Goal: Information Seeking & Learning: Compare options

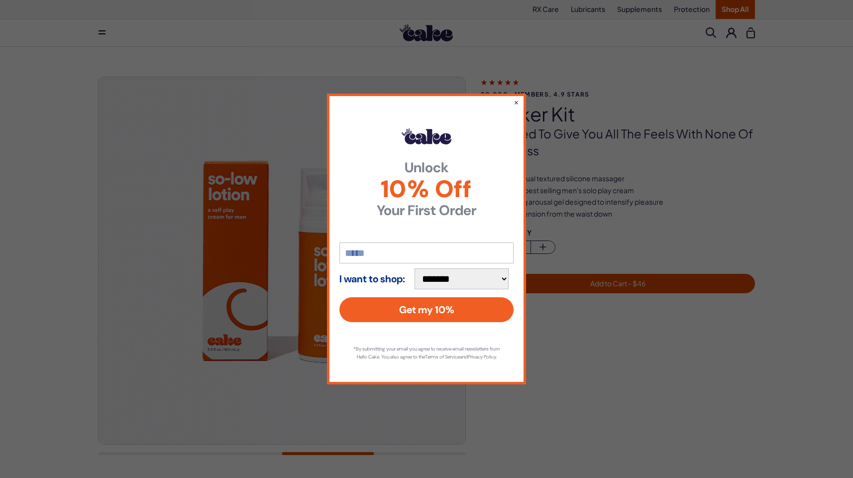
click at [520, 98] on div "**********" at bounding box center [426, 239] width 199 height 291
click at [518, 97] on button "×" at bounding box center [516, 102] width 6 height 12
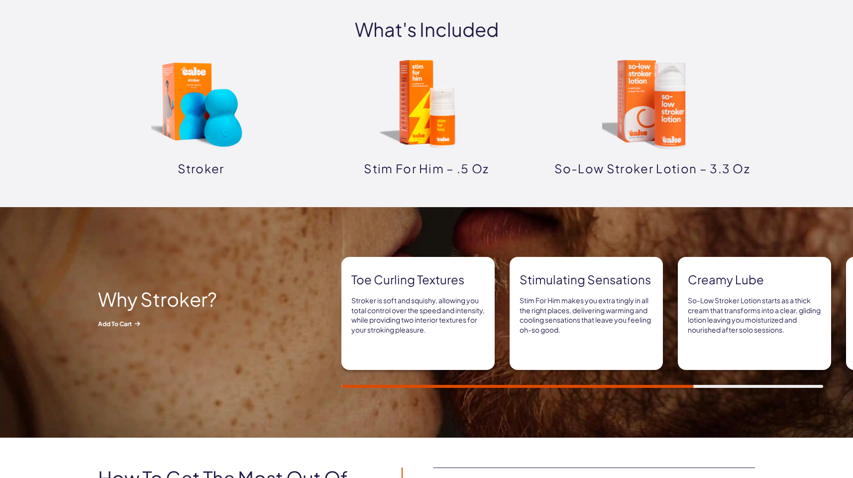
scroll to position [497, 0]
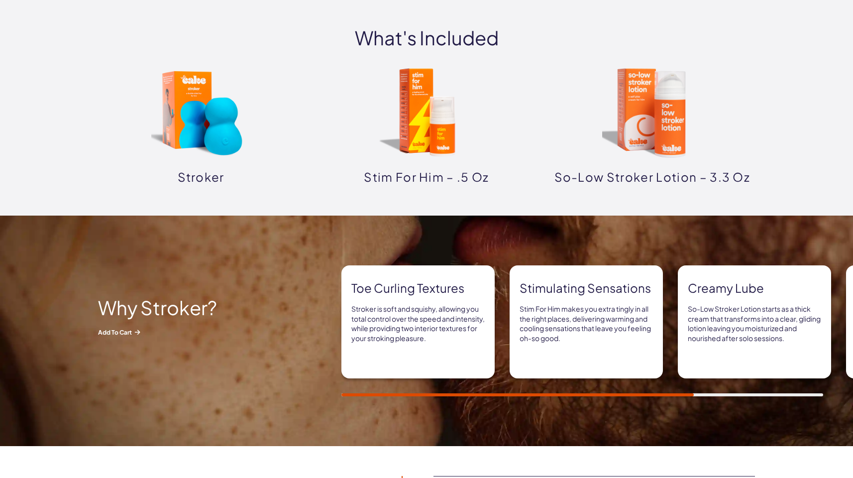
click at [416, 114] on img at bounding box center [426, 112] width 99 height 99
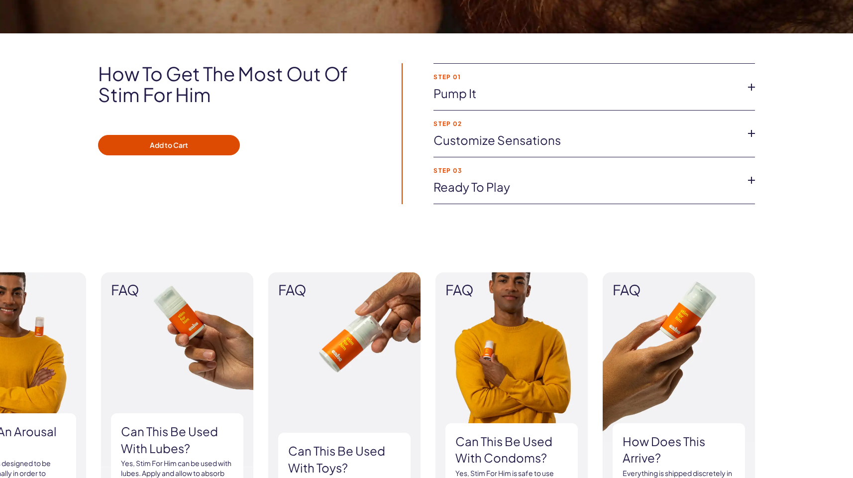
scroll to position [696, 0]
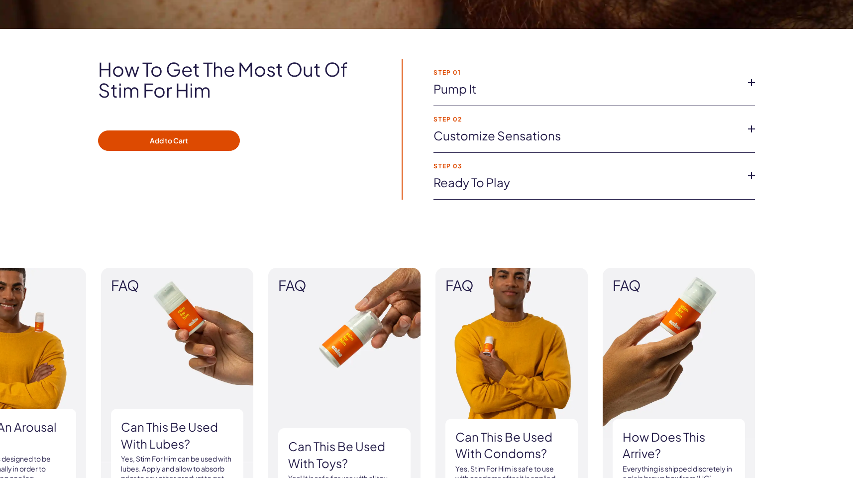
click at [577, 130] on link "Customize Sensations" at bounding box center [585, 135] width 305 height 17
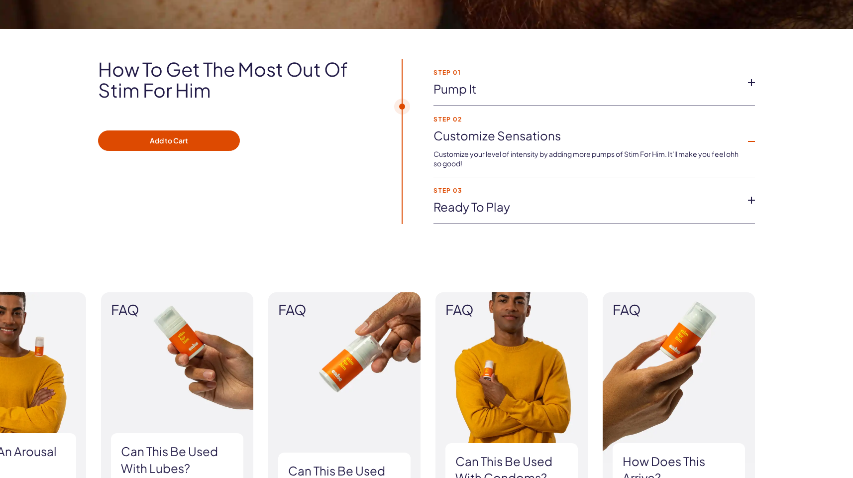
click at [560, 87] on link "Pump It" at bounding box center [585, 89] width 305 height 17
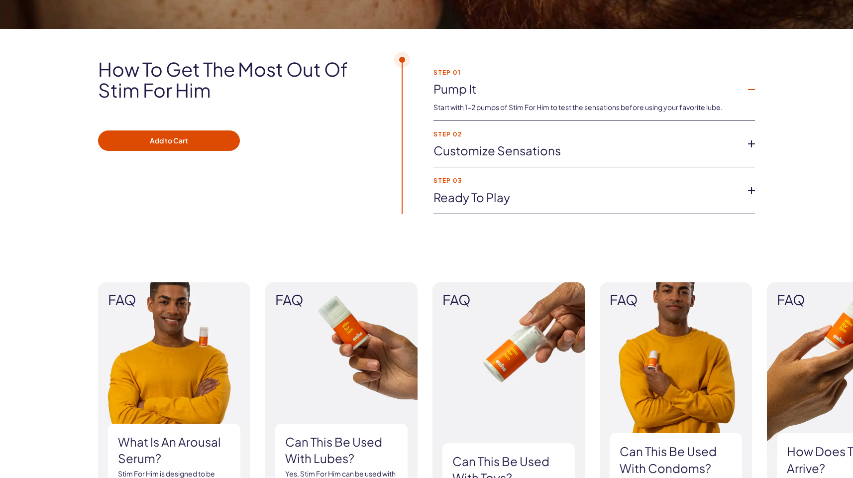
click at [589, 146] on link "Customize Sensations" at bounding box center [585, 150] width 305 height 17
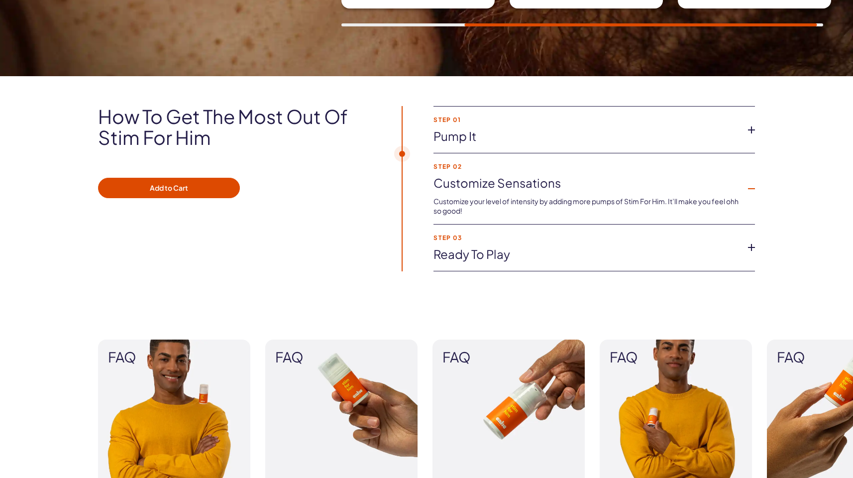
scroll to position [0, 0]
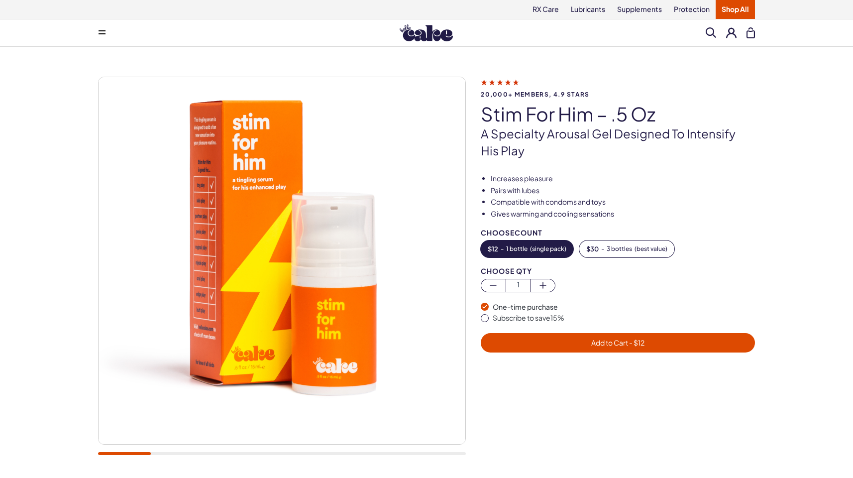
click at [734, 4] on link "Shop All" at bounding box center [734, 9] width 39 height 19
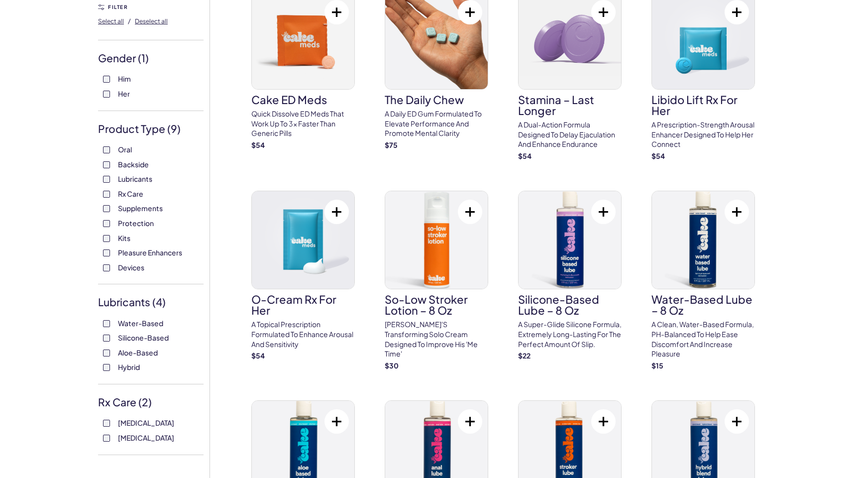
scroll to position [199, 0]
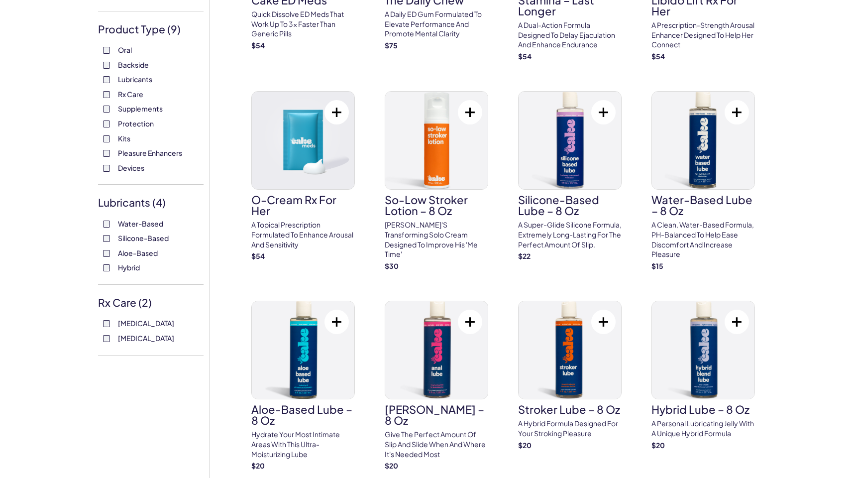
click at [113, 323] on label "Sildenafil" at bounding box center [151, 323] width 96 height 10
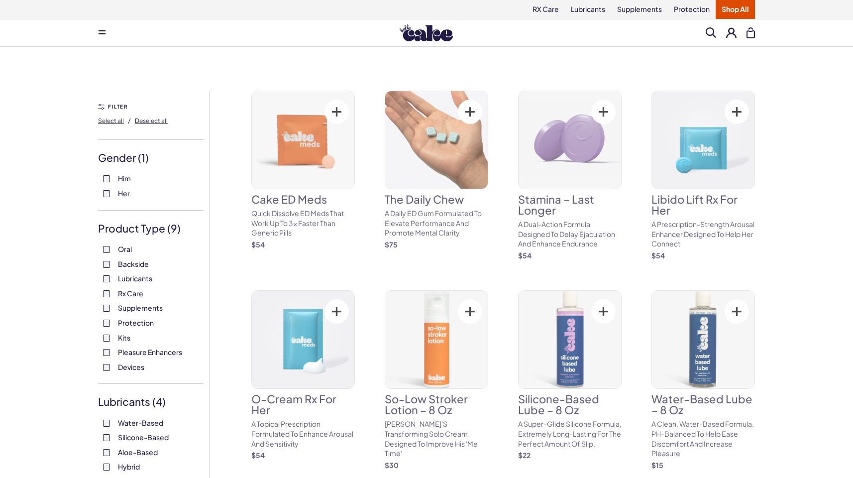
scroll to position [298, 0]
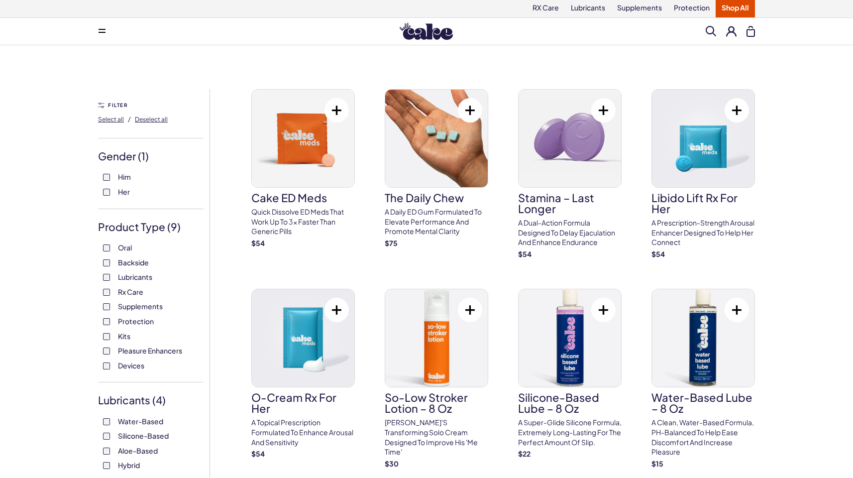
scroll to position [99, 0]
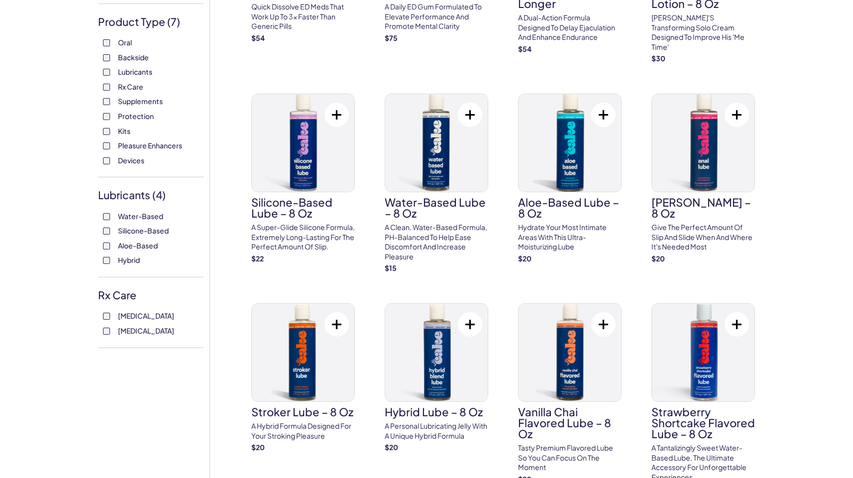
scroll to position [199, 0]
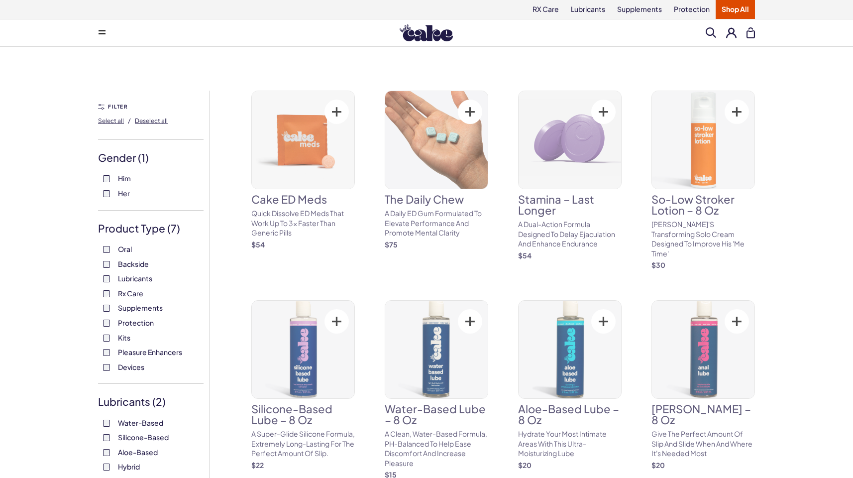
click at [102, 456] on div "Water-Based Silicone-Based Aloe-Based Hybrid" at bounding box center [150, 445] width 105 height 54
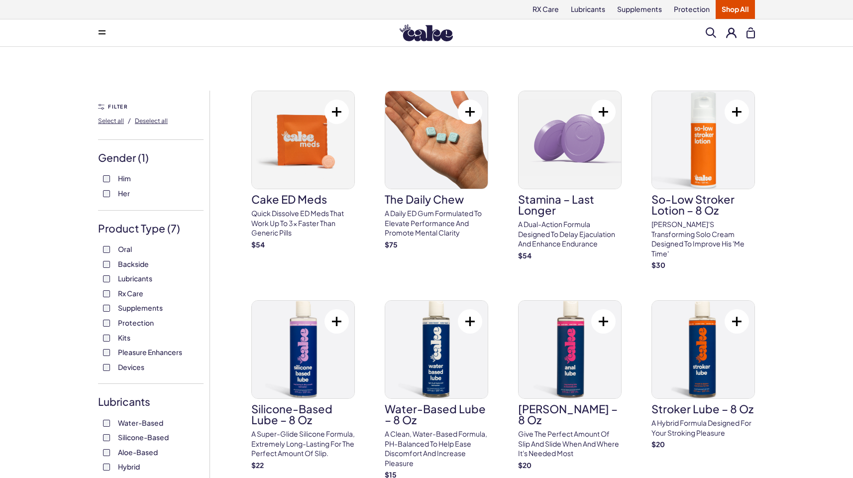
click at [423, 32] on img at bounding box center [425, 32] width 53 height 17
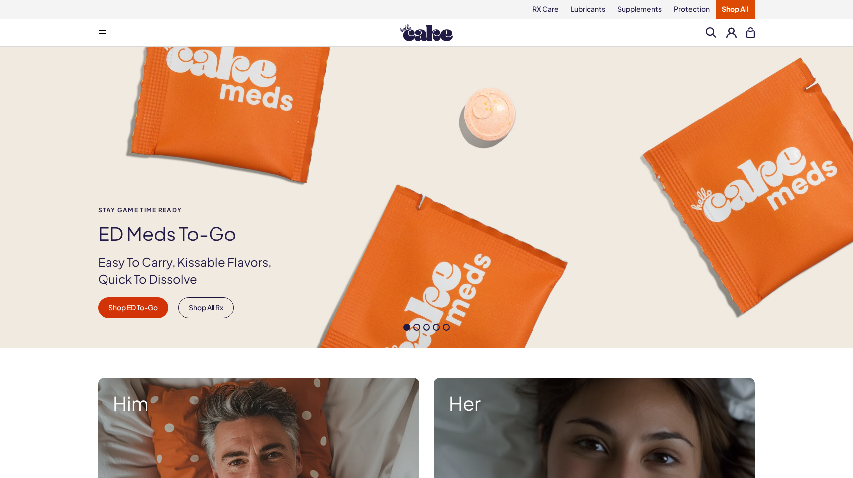
click at [76, 24] on div "Menu Him Her Everything Rx Care Rx For Him Cake ED Meds - To Go The Daily Chew …" at bounding box center [426, 33] width 716 height 20
drag, startPoint x: 93, startPoint y: 30, endPoint x: 105, endPoint y: 33, distance: 12.2
click at [98, 31] on button at bounding box center [102, 33] width 20 height 20
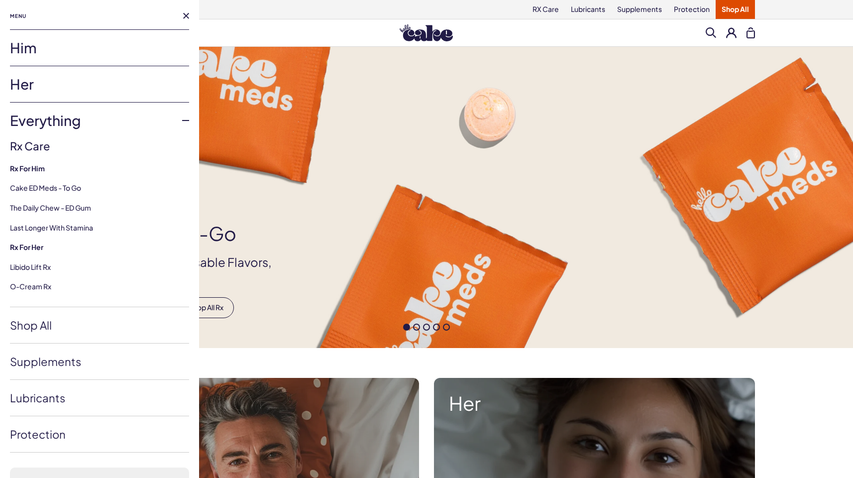
click at [37, 52] on link "Him" at bounding box center [99, 48] width 179 height 36
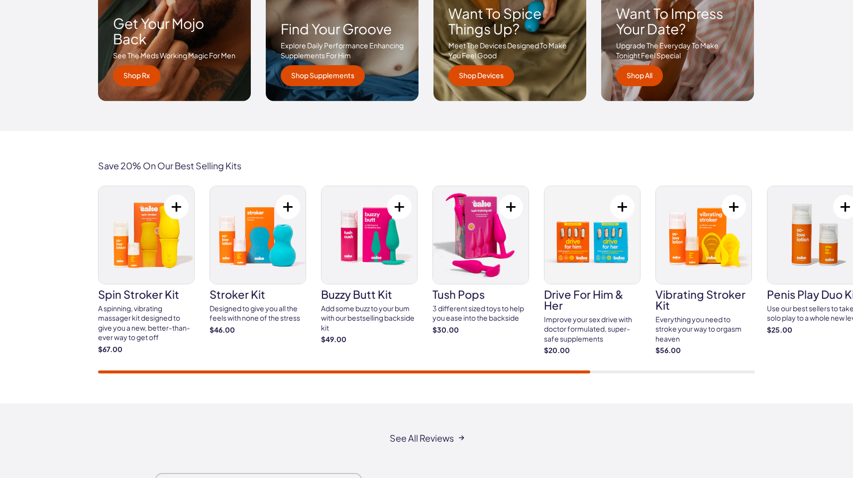
scroll to position [1691, 0]
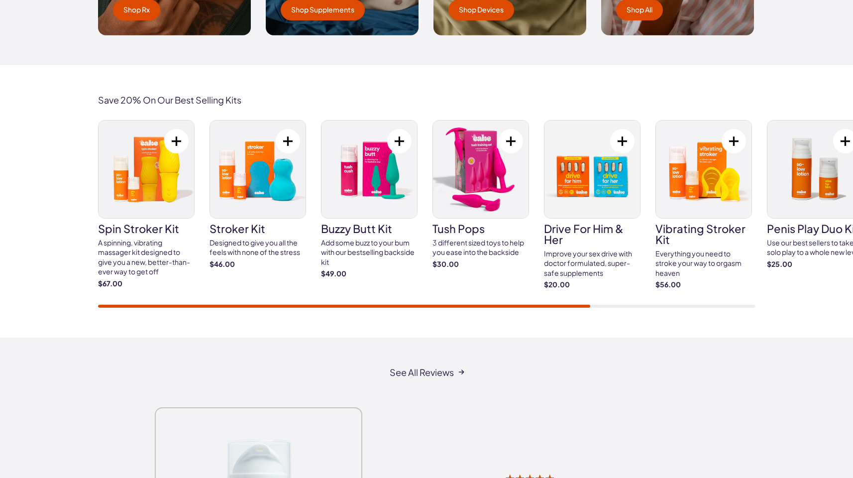
drag, startPoint x: 281, startPoint y: 303, endPoint x: 299, endPoint y: 295, distance: 20.3
click at [299, 295] on div "spin stroker kit A spinning, vibrating massager kit designed to give you a new,…" at bounding box center [426, 214] width 657 height 188
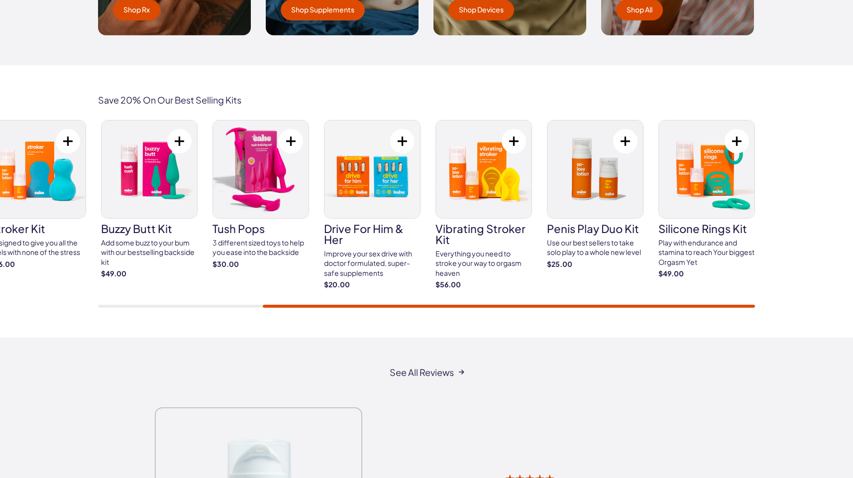
click at [779, 297] on div "Save 20% On Our Best Selling Kits spin stroker kit A spinning, vibrating massag…" at bounding box center [426, 201] width 716 height 212
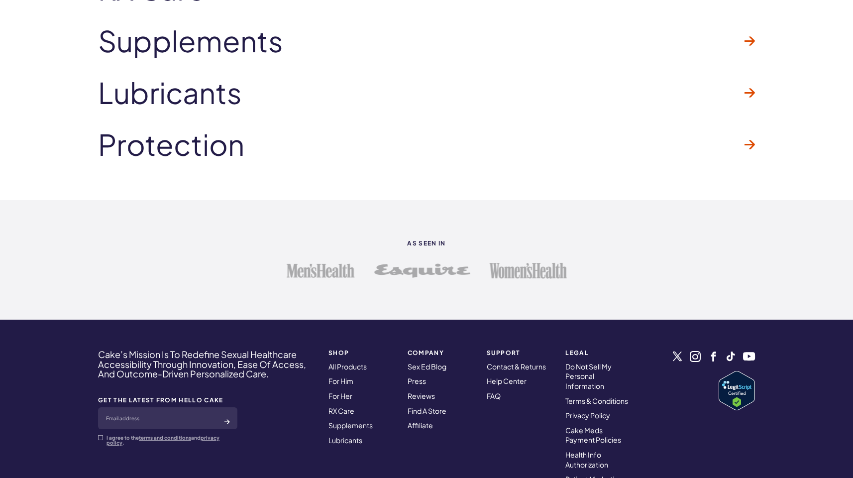
scroll to position [2487, 0]
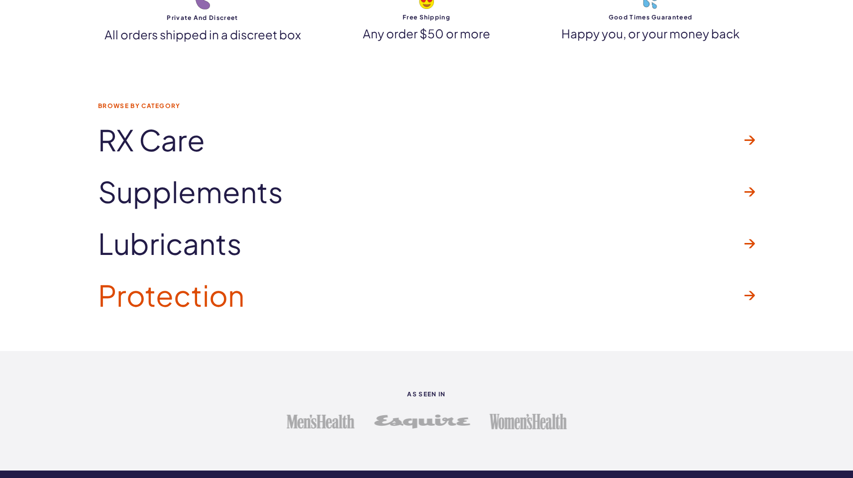
click at [230, 293] on span "Protection" at bounding box center [171, 295] width 146 height 32
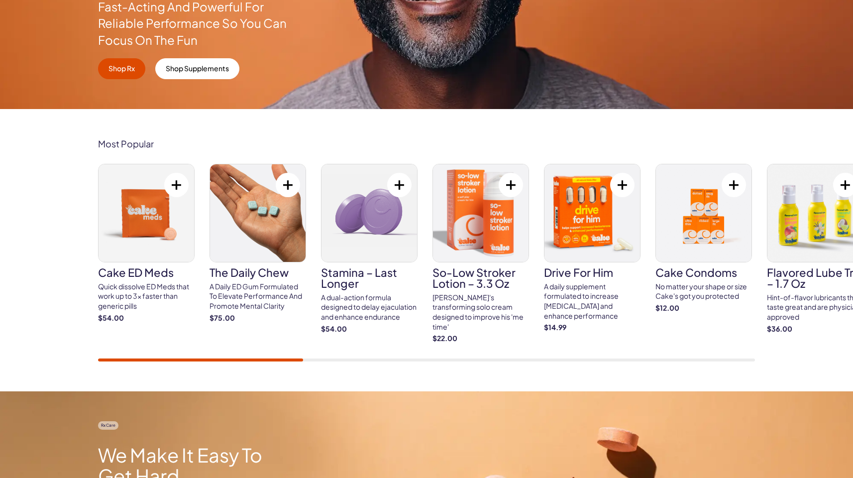
scroll to position [0, 0]
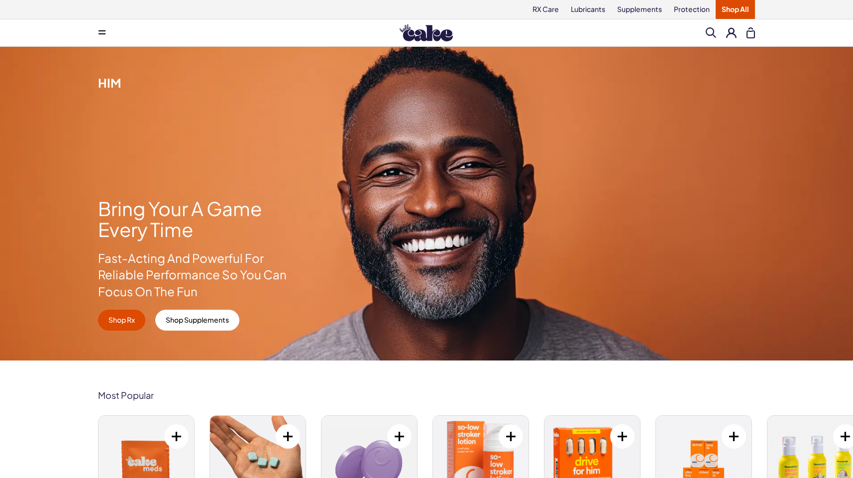
click at [102, 30] on icon at bounding box center [101, 30] width 7 height 1
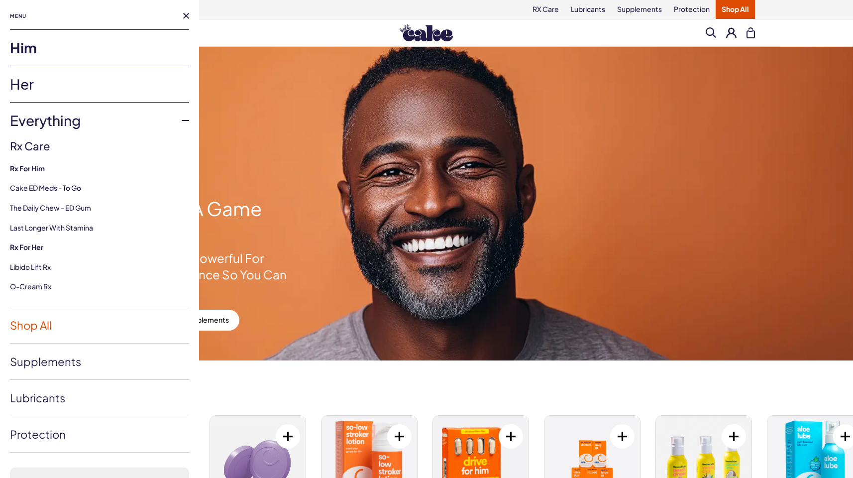
click at [128, 319] on link "Shop All" at bounding box center [99, 325] width 179 height 36
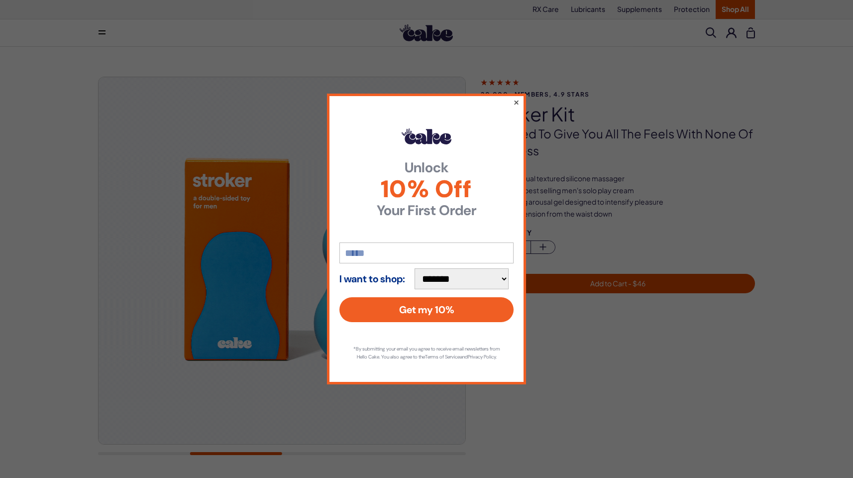
click at [514, 99] on button "×" at bounding box center [516, 102] width 6 height 12
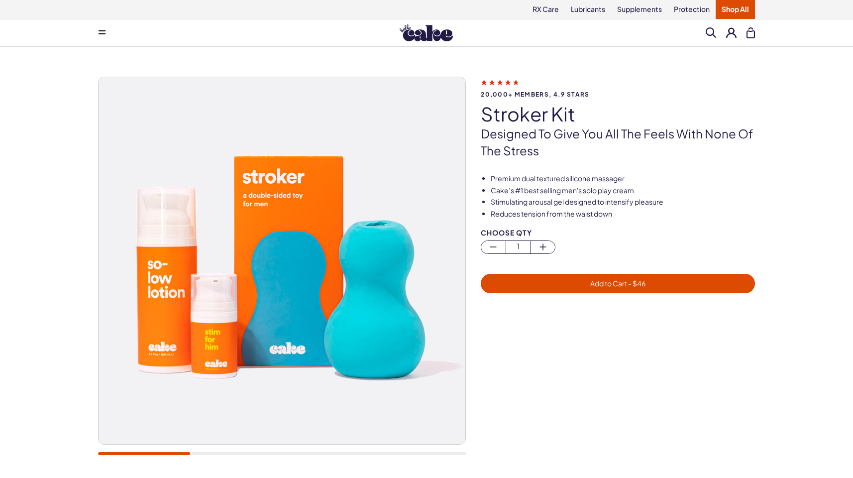
click at [131, 442] on div at bounding box center [282, 271] width 368 height 389
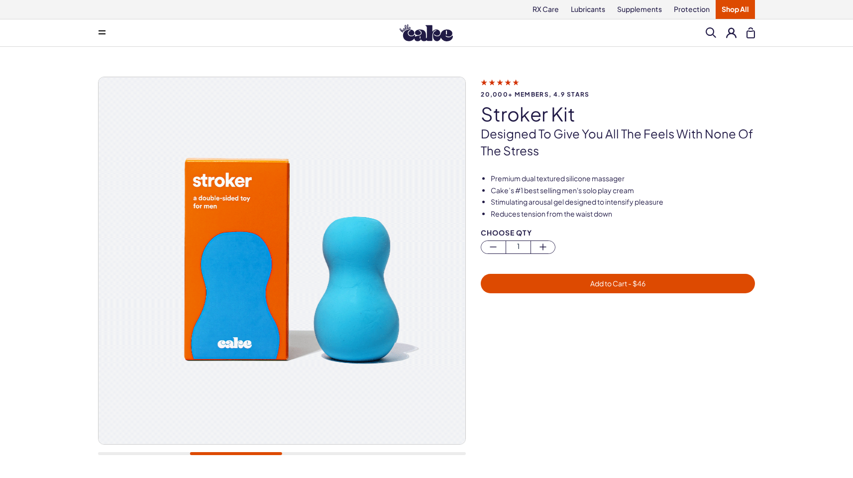
click at [258, 46] on div "Menu Him Her Everything Rx Care Rx For Him Cake ED Meds - To Go The Daily Chew …" at bounding box center [426, 32] width 853 height 27
click at [105, 38] on button at bounding box center [102, 33] width 20 height 20
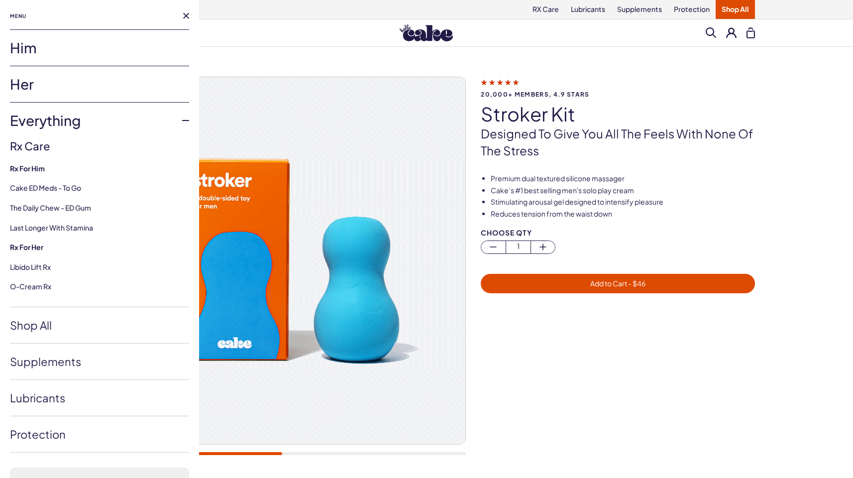
click at [89, 42] on link "Him" at bounding box center [99, 48] width 179 height 36
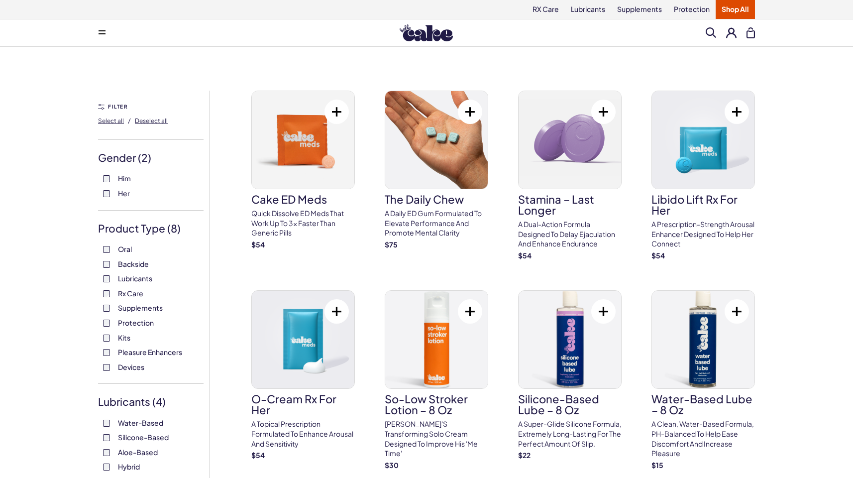
click at [106, 284] on div "Oral Backside Lubricants Rx Care Supplements Protection Kits Pleasure Enhancers…" at bounding box center [150, 307] width 105 height 127
click at [108, 274] on label "Lubricants" at bounding box center [151, 279] width 96 height 10
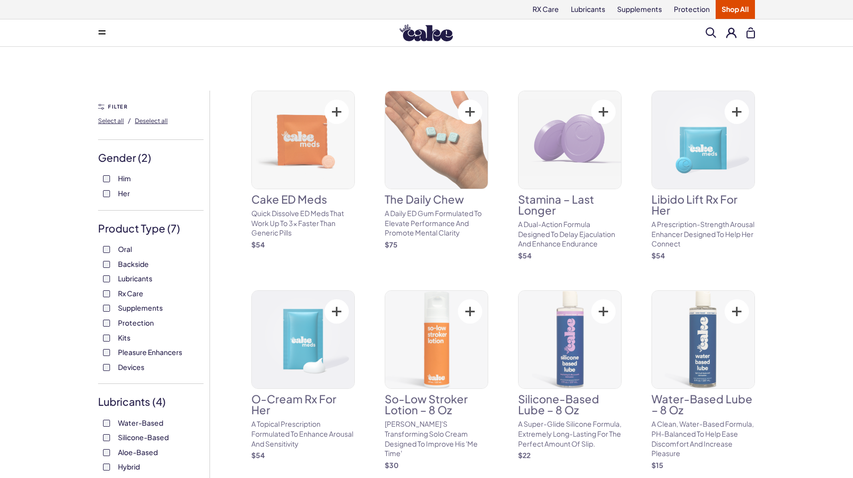
click at [108, 297] on label "Rx Care" at bounding box center [151, 294] width 96 height 10
click at [108, 432] on div "Water-Based Silicone-Based Aloe-Based Hybrid" at bounding box center [150, 445] width 105 height 54
click at [110, 445] on div "Water-Based Silicone-Based Aloe-Based Hybrid" at bounding box center [150, 445] width 105 height 54
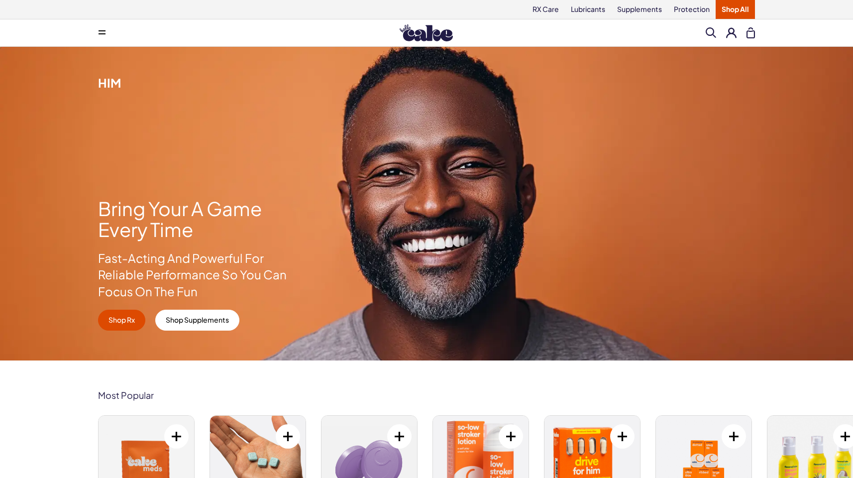
click at [104, 39] on button at bounding box center [102, 33] width 20 height 20
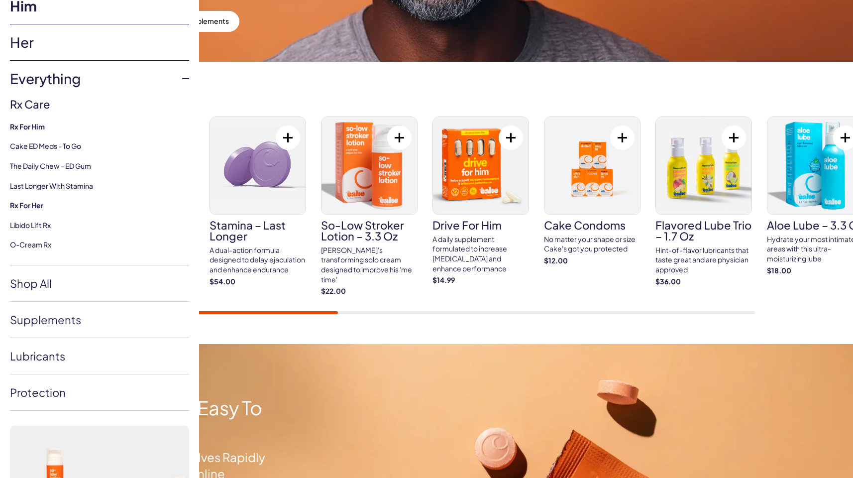
scroll to position [37, 0]
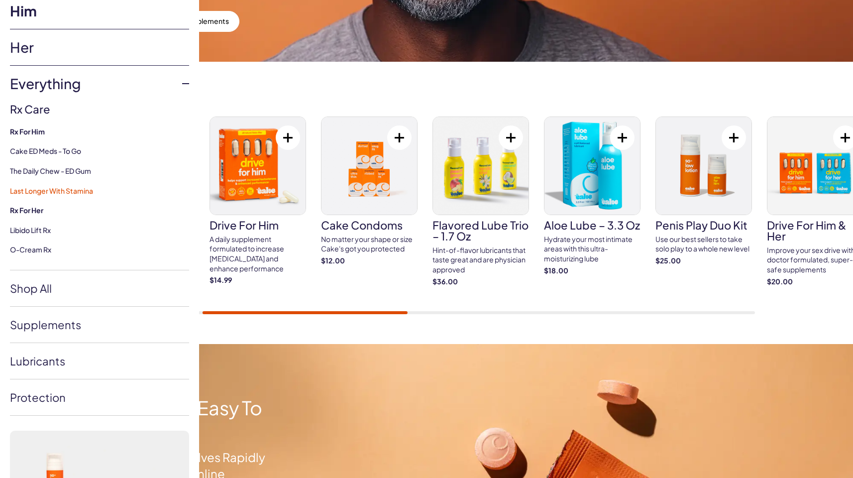
click at [47, 195] on link "Last Longer with Stamina" at bounding box center [51, 190] width 83 height 9
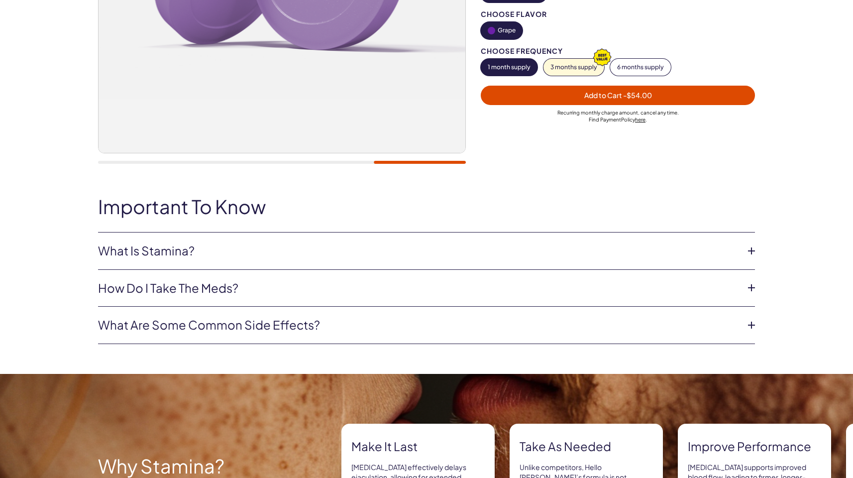
scroll to position [298, 0]
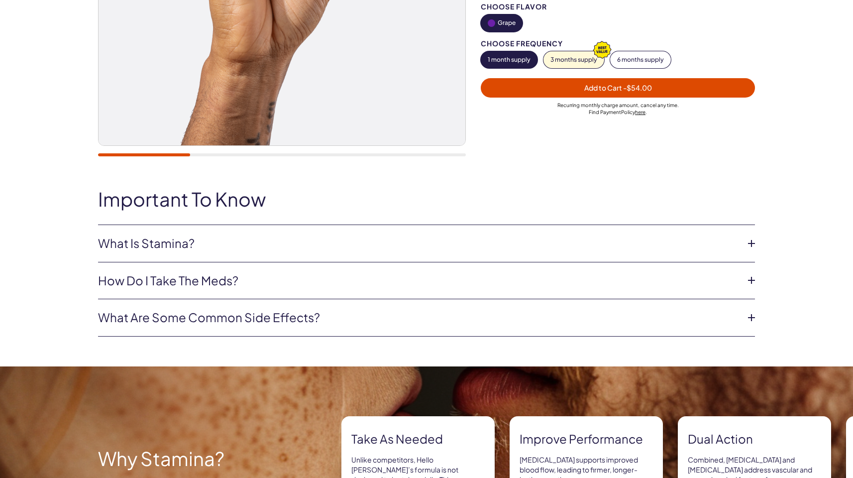
drag, startPoint x: 260, startPoint y: 319, endPoint x: 255, endPoint y: 320, distance: 5.1
click at [259, 319] on link "What are some common side effects?" at bounding box center [418, 317] width 641 height 17
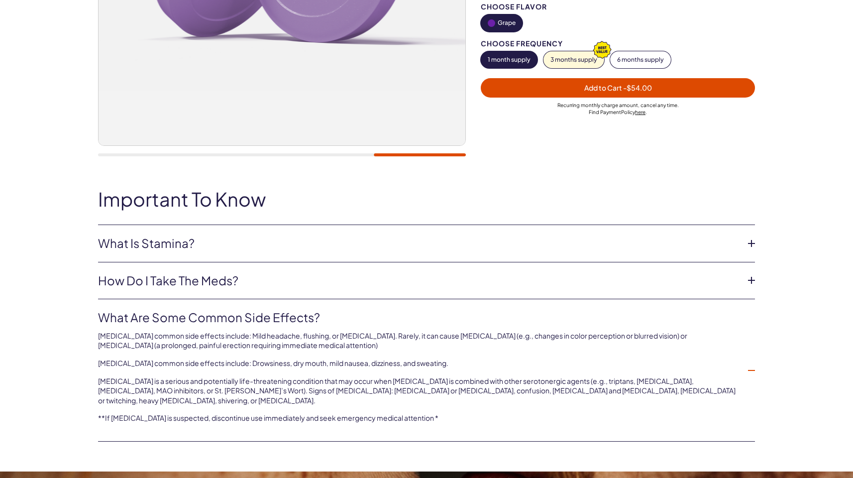
click at [254, 320] on link "What are some common side effects?" at bounding box center [418, 317] width 641 height 17
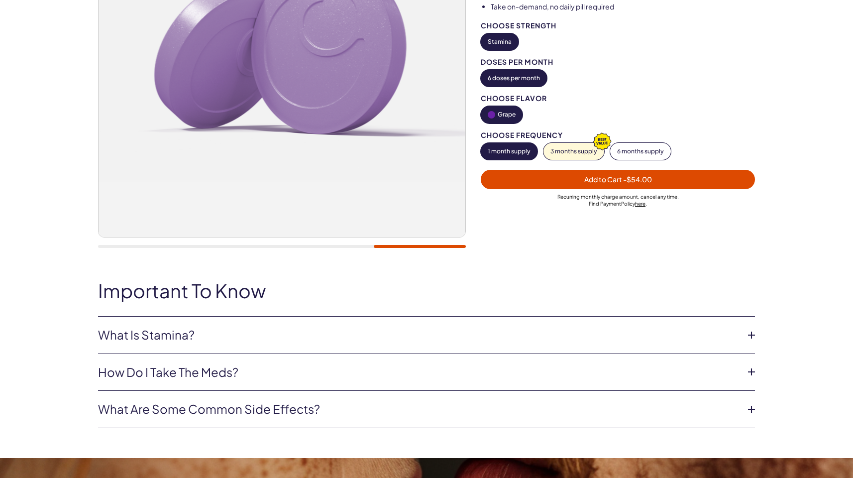
scroll to position [199, 0]
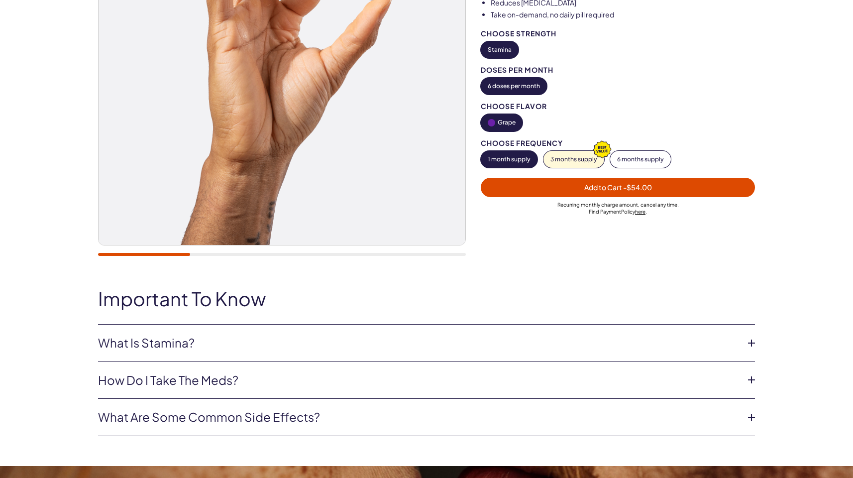
click at [234, 341] on link "What Is Stamina?" at bounding box center [418, 342] width 641 height 17
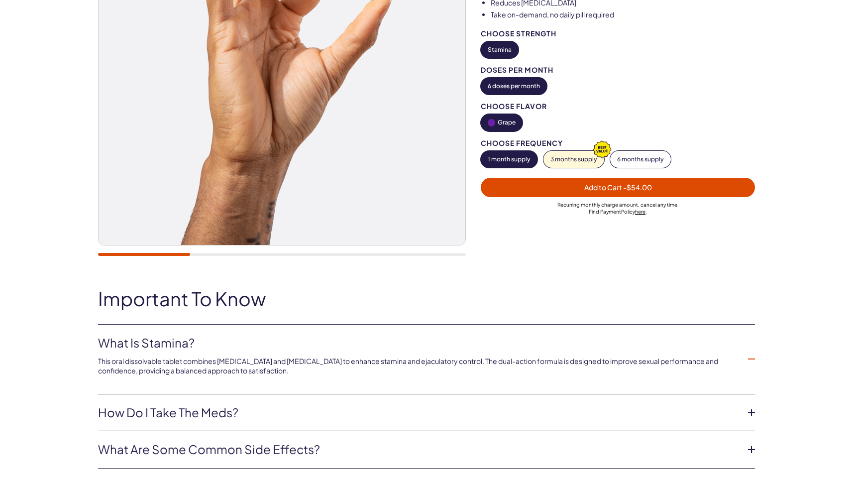
scroll to position [0, 0]
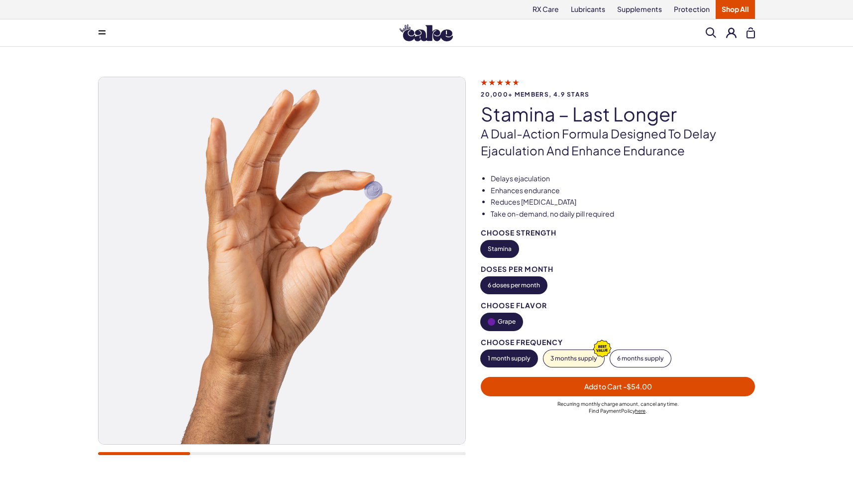
click at [106, 27] on button at bounding box center [102, 33] width 20 height 20
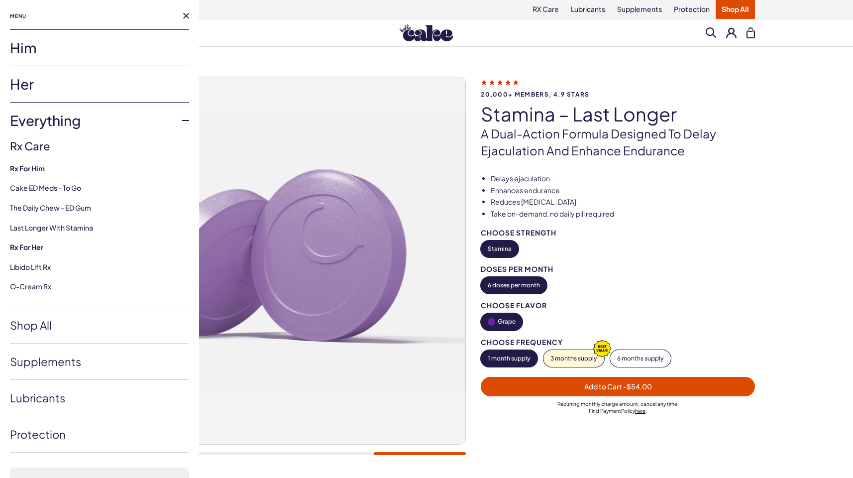
click at [27, 46] on link "Him" at bounding box center [99, 48] width 179 height 36
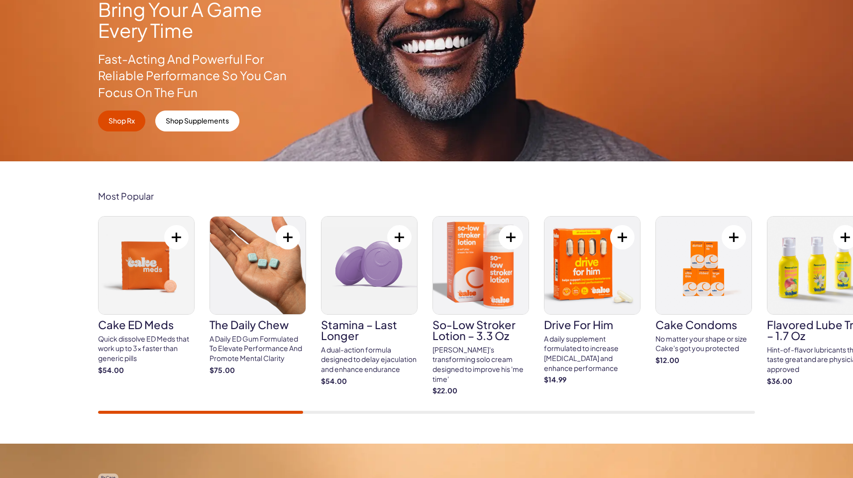
drag, startPoint x: 280, startPoint y: 409, endPoint x: 379, endPoint y: 410, distance: 99.0
click at [379, 410] on div "Cake ED Meds Quick dissolve ED Meds that work up to 3x faster than generic pill…" at bounding box center [426, 314] width 657 height 197
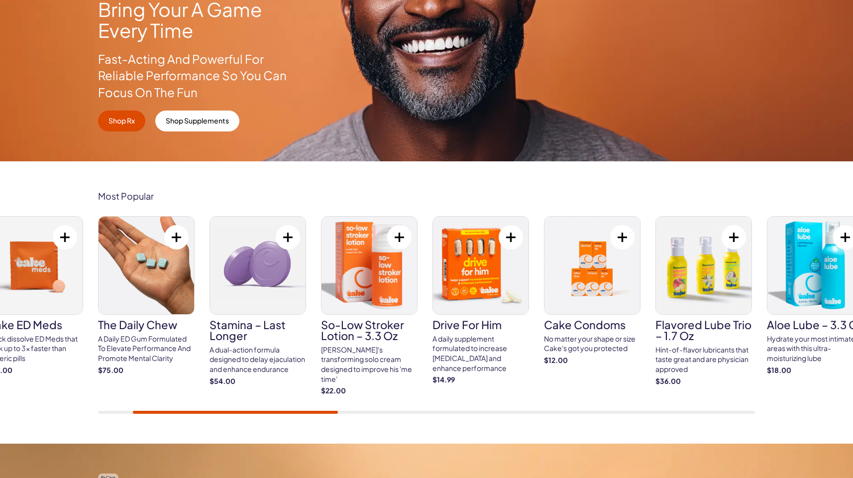
drag, startPoint x: 285, startPoint y: 415, endPoint x: 384, endPoint y: 417, distance: 99.0
click at [384, 417] on div "Most Popular Cake ED Meds Quick dissolve ED Meds that work up to 3x faster than…" at bounding box center [426, 302] width 853 height 282
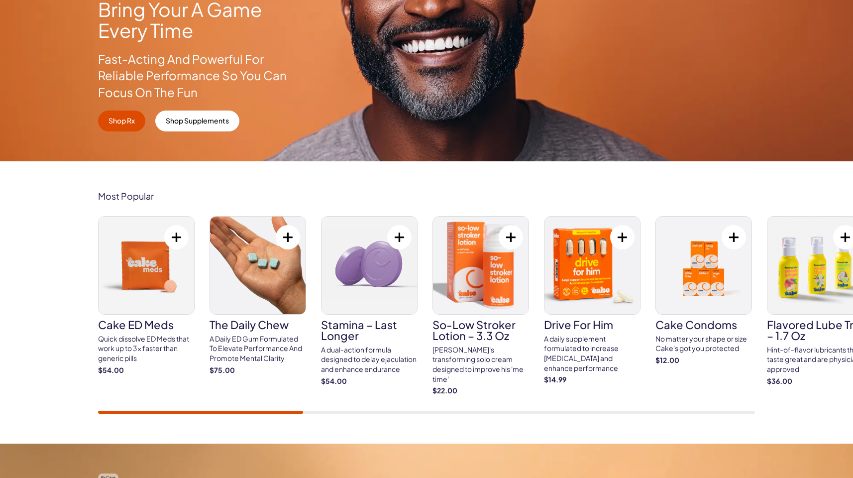
click at [65, 400] on div "Most Popular Cake ED Meds Quick dissolve ED Meds that work up to 3x faster than…" at bounding box center [426, 302] width 853 height 282
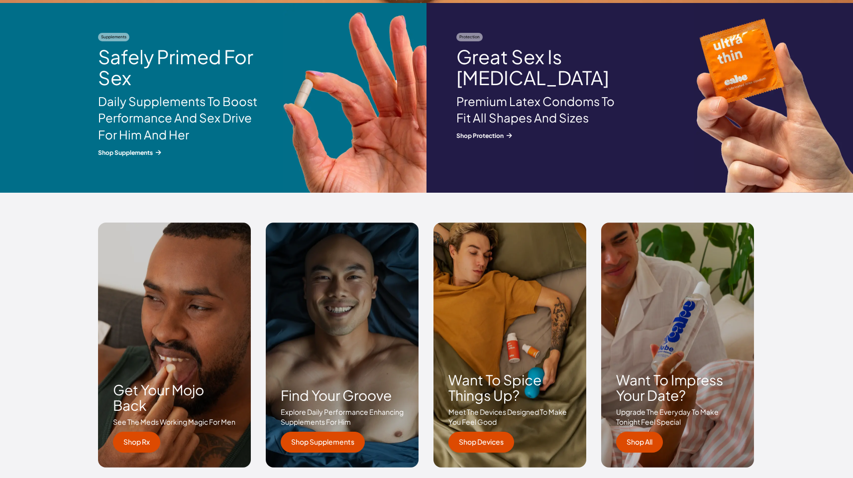
scroll to position [1293, 0]
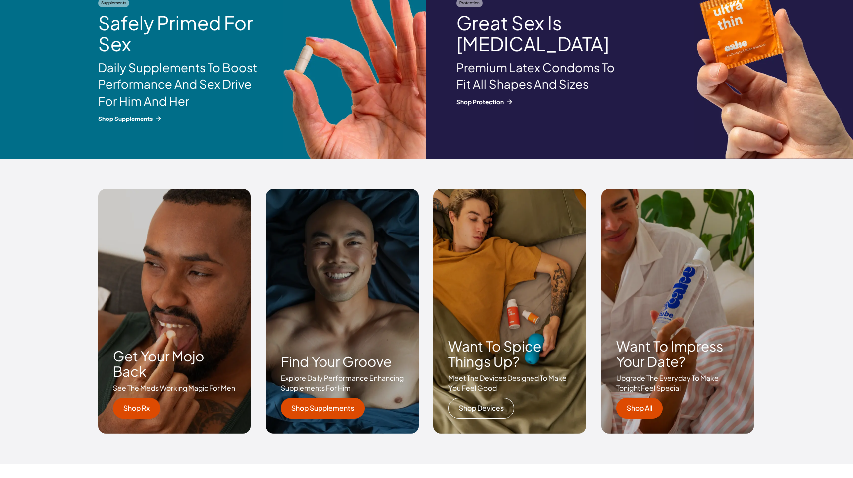
click at [486, 409] on link "Shop Devices" at bounding box center [481, 407] width 66 height 21
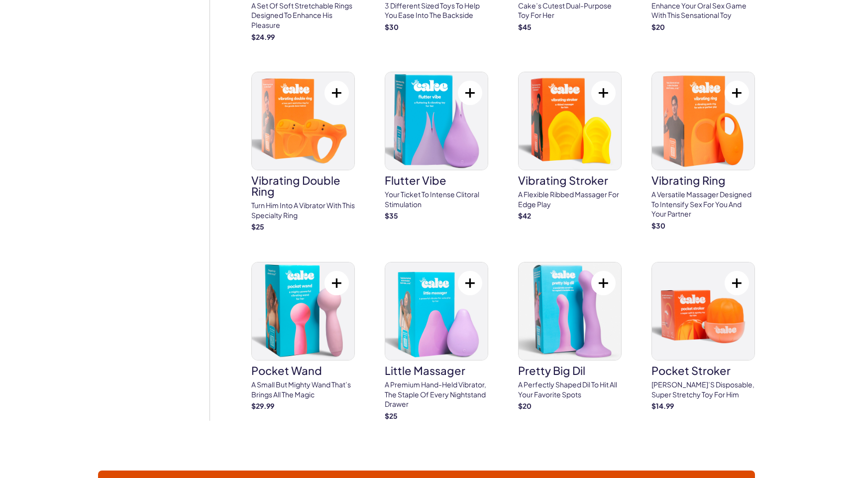
scroll to position [597, 0]
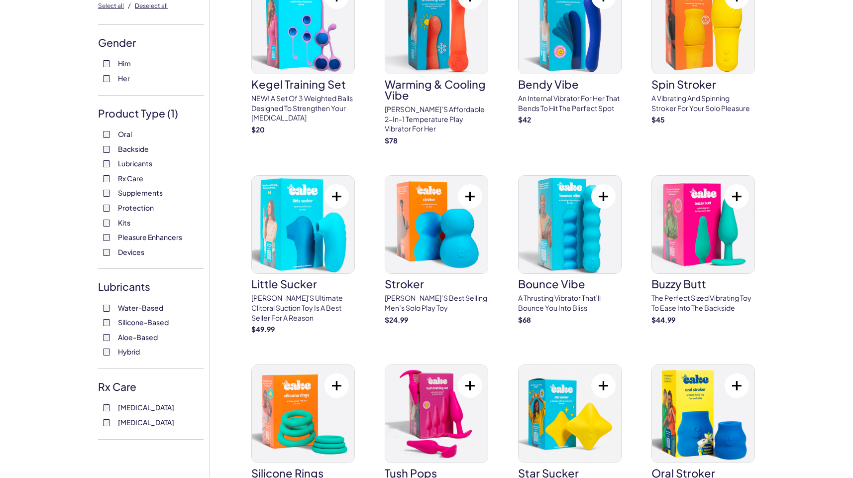
scroll to position [0, 0]
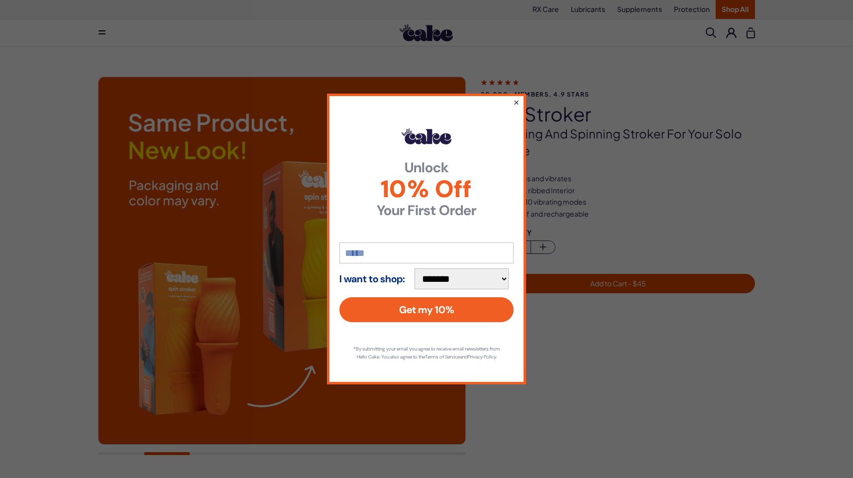
click at [518, 98] on button "×" at bounding box center [516, 102] width 6 height 12
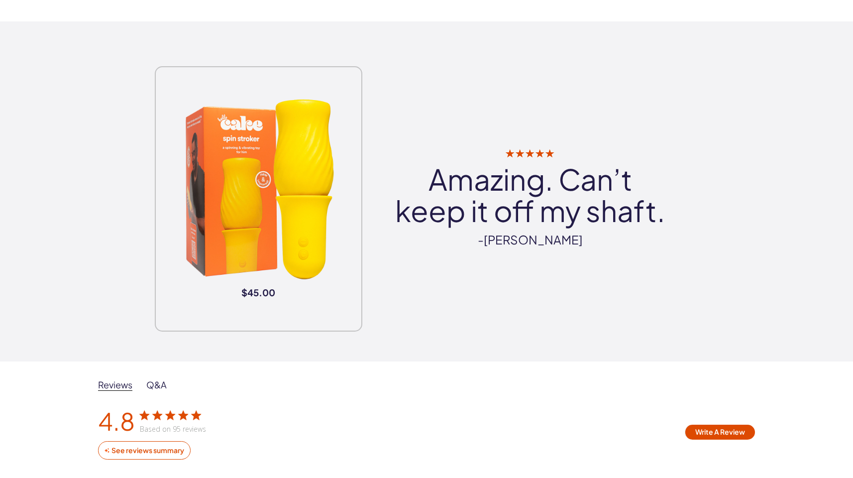
scroll to position [1492, 0]
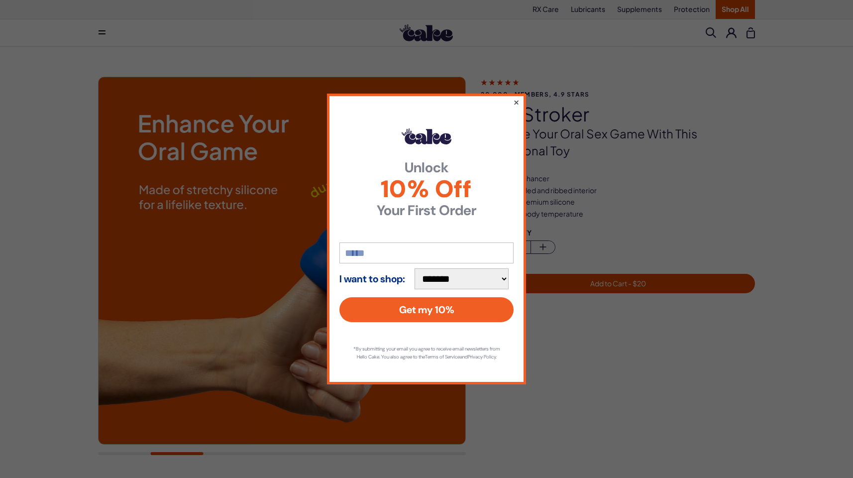
click at [515, 96] on button "×" at bounding box center [516, 102] width 6 height 12
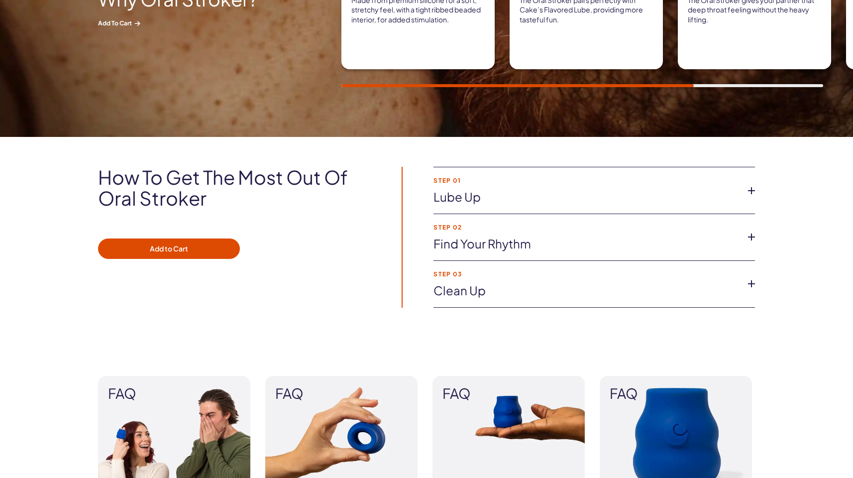
scroll to position [597, 0]
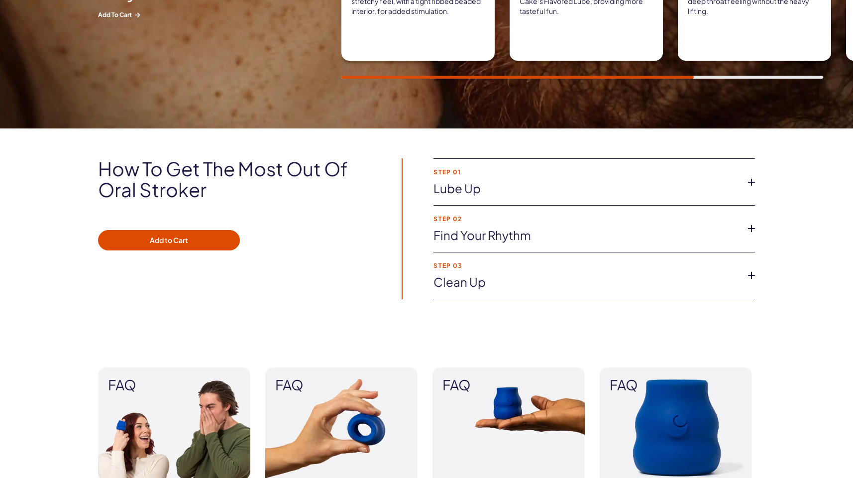
click at [539, 230] on link "Find your rhythm" at bounding box center [585, 235] width 305 height 17
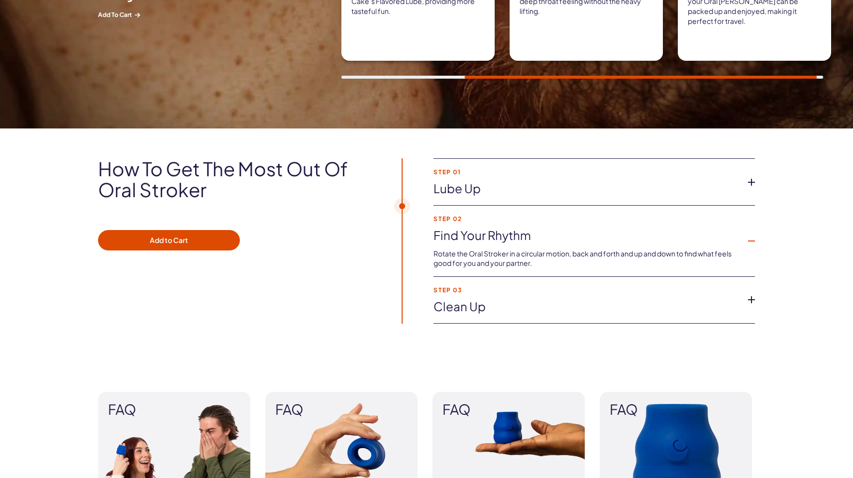
click at [720, 304] on link "Clean up" at bounding box center [585, 306] width 305 height 17
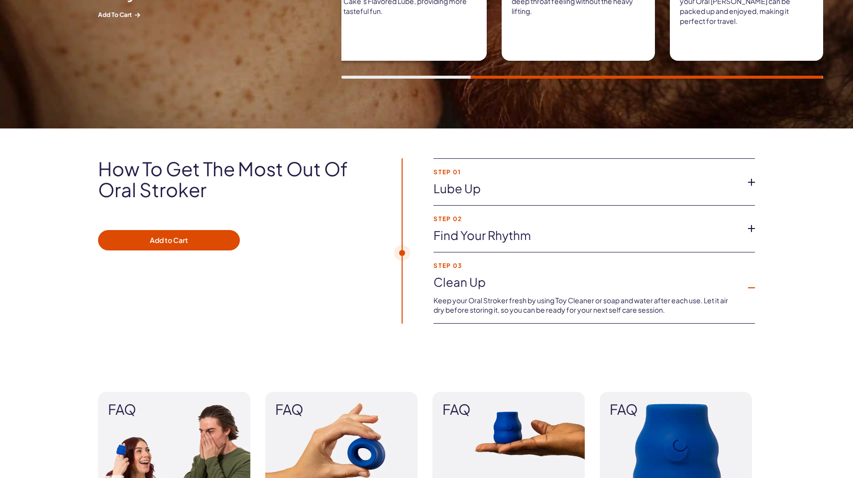
click at [694, 192] on link "Lube up" at bounding box center [585, 188] width 305 height 17
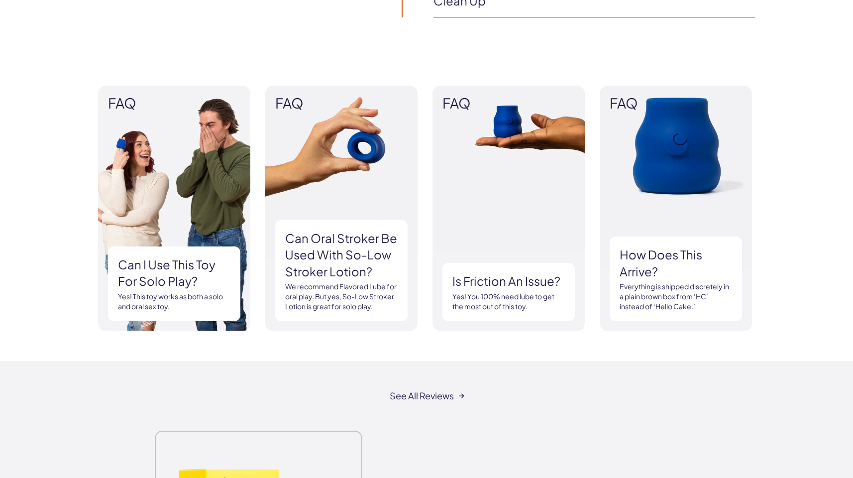
scroll to position [895, 0]
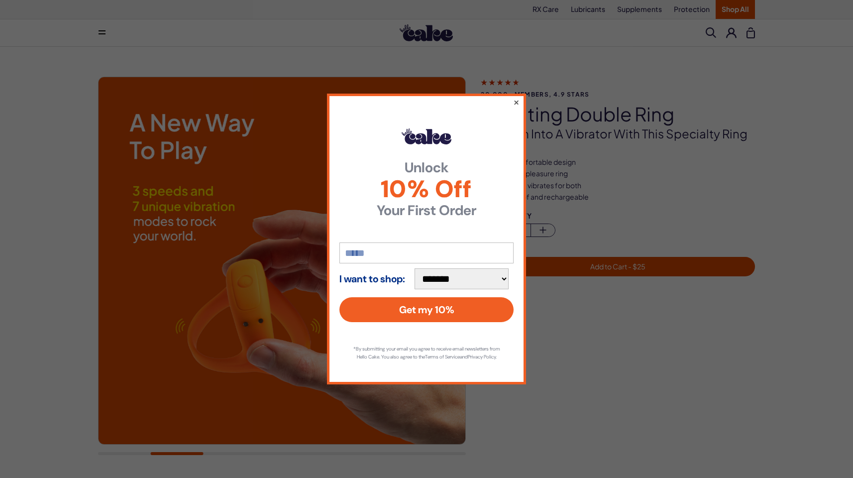
click at [517, 97] on button "×" at bounding box center [516, 102] width 6 height 12
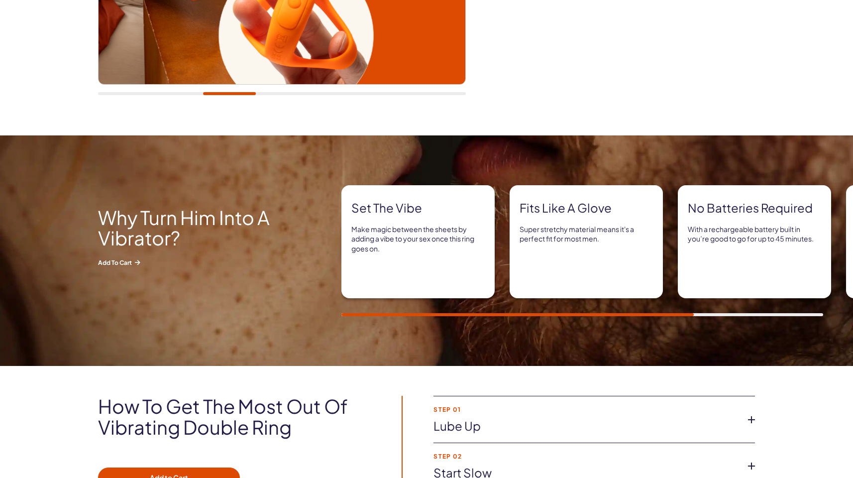
scroll to position [398, 0]
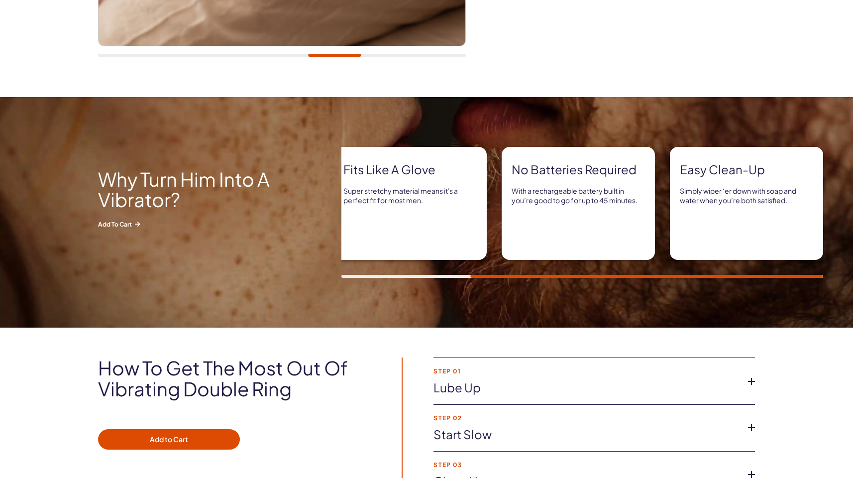
click at [820, 271] on div "Set the vibe Make magic between the sheets by adding a vibe to your sex once th…" at bounding box center [596, 212] width 511 height 131
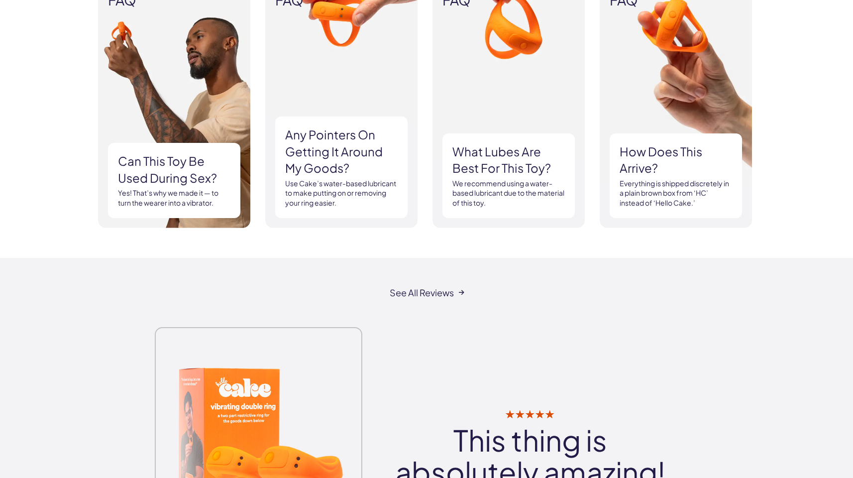
scroll to position [597, 0]
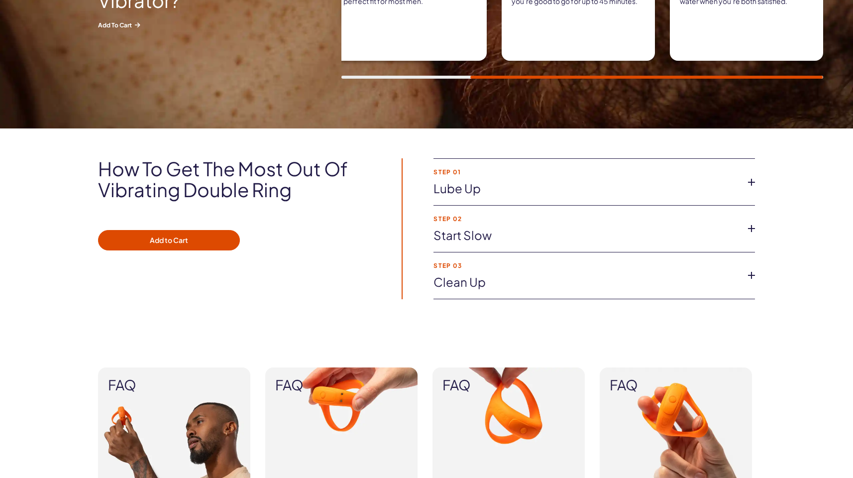
click at [561, 226] on li "Step 02 Start slow Turn on the toy and begin to fool around before turning up t…" at bounding box center [593, 228] width 321 height 47
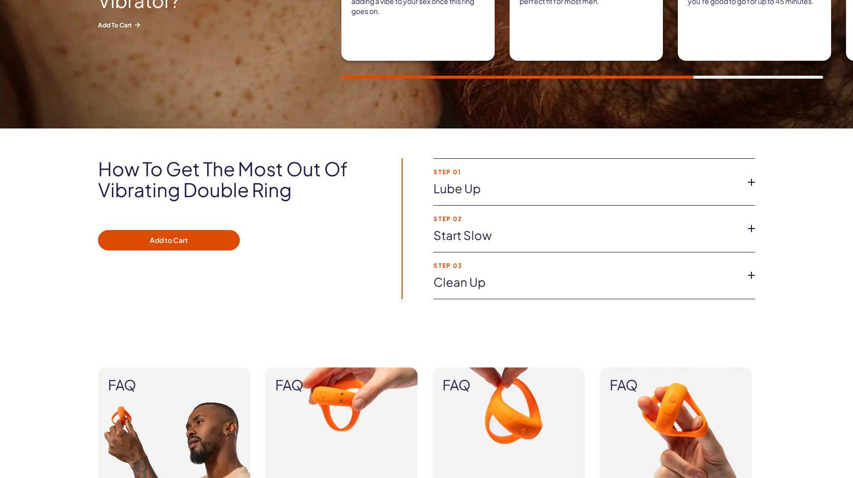
click at [662, 279] on link "Clean up" at bounding box center [585, 282] width 305 height 17
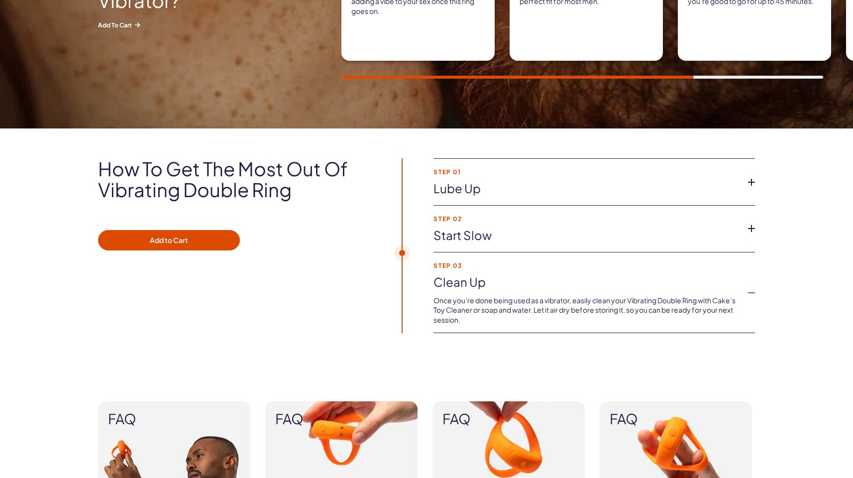
click at [728, 217] on strong "Step 02" at bounding box center [585, 218] width 305 height 6
click at [755, 225] on icon at bounding box center [751, 228] width 15 height 15
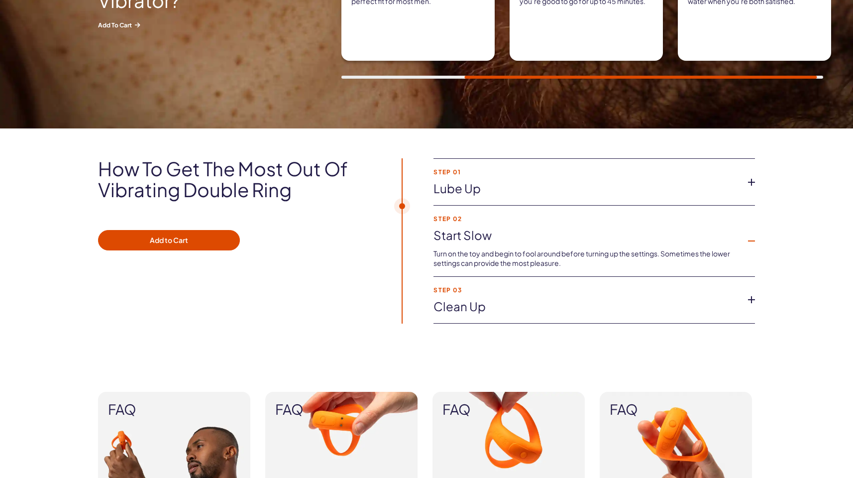
click at [752, 182] on icon at bounding box center [751, 182] width 15 height 15
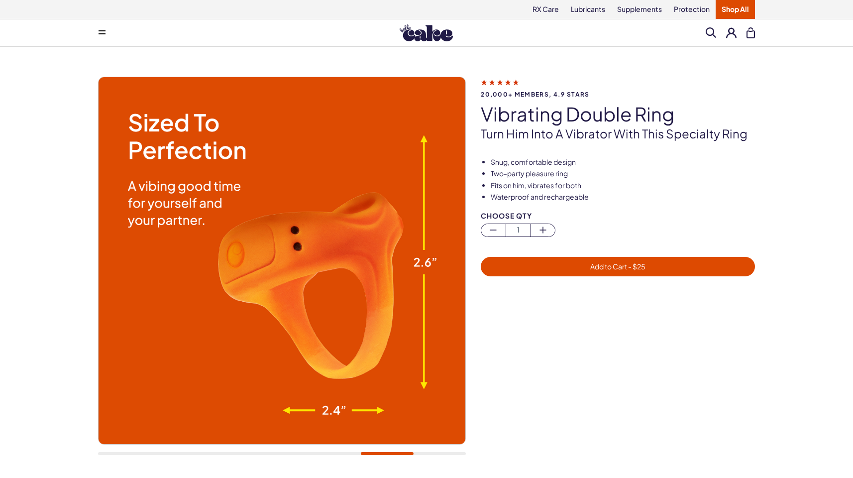
scroll to position [99, 0]
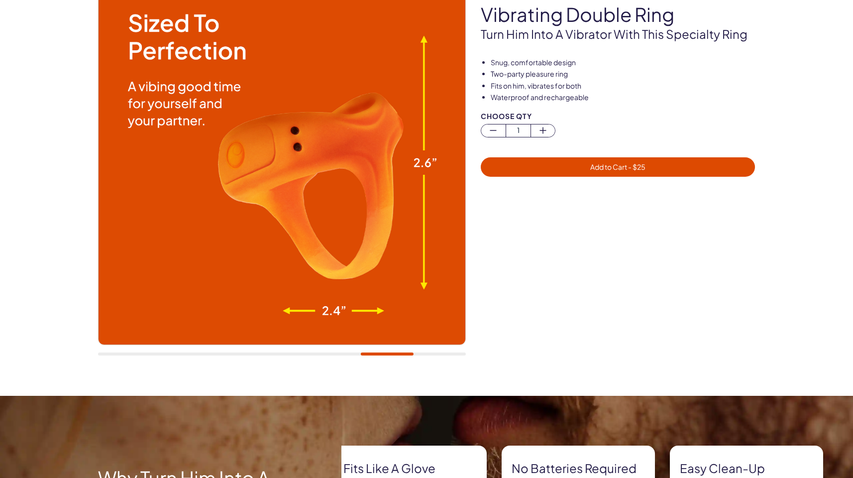
click at [143, 349] on div at bounding box center [282, 171] width 368 height 389
click at [142, 351] on div at bounding box center [282, 171] width 368 height 389
click at [143, 356] on div at bounding box center [282, 171] width 368 height 389
click at [149, 350] on div at bounding box center [282, 171] width 368 height 389
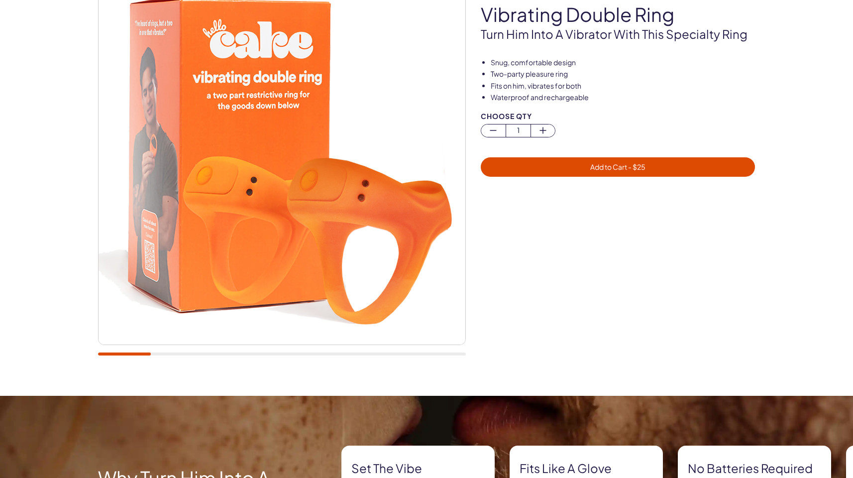
click at [4, 336] on div "20,000+ members, 4.9 stars vibrating double ring Turn him into a vibrator with …" at bounding box center [426, 171] width 853 height 448
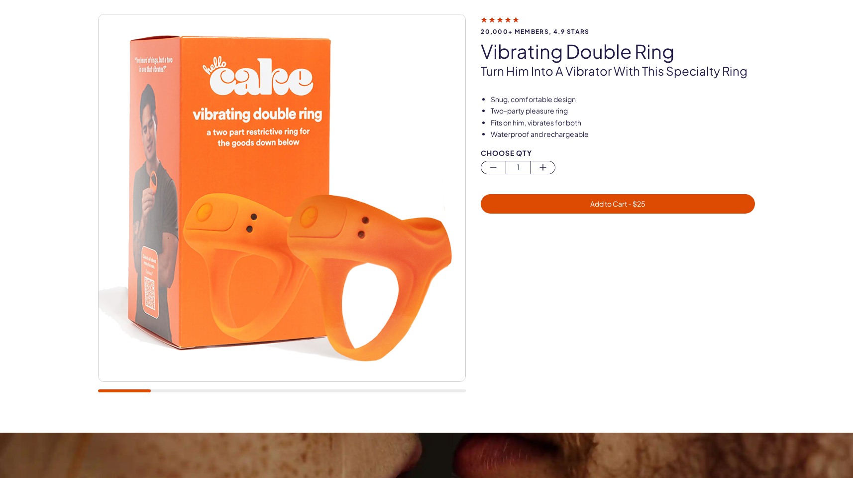
scroll to position [0, 0]
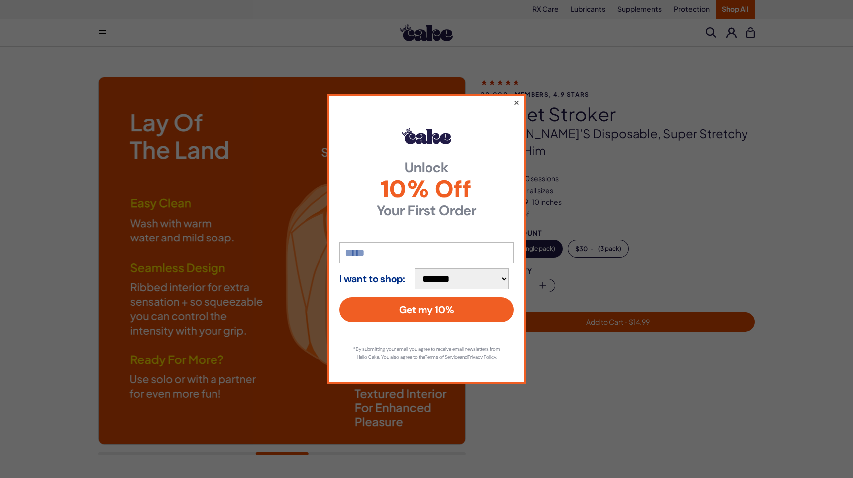
click at [514, 99] on button "×" at bounding box center [516, 102] width 6 height 12
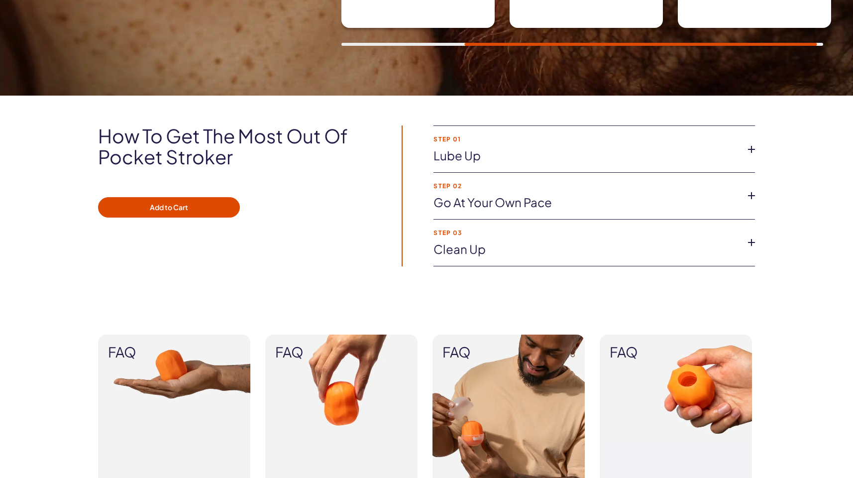
scroll to position [696, 0]
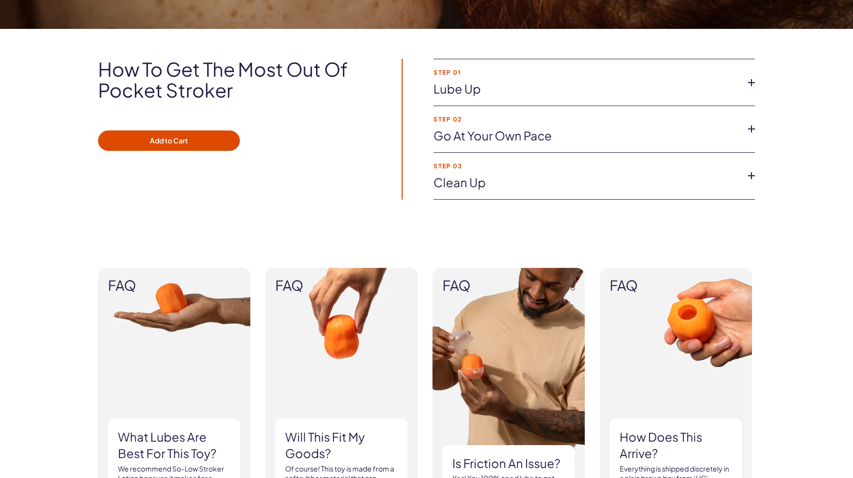
click at [669, 173] on li "Step 03 Clean up Once you’re done with playtime, easily clean your Pocket Strok…" at bounding box center [593, 176] width 321 height 47
click at [753, 174] on icon at bounding box center [751, 175] width 15 height 15
